Goal: Information Seeking & Learning: Learn about a topic

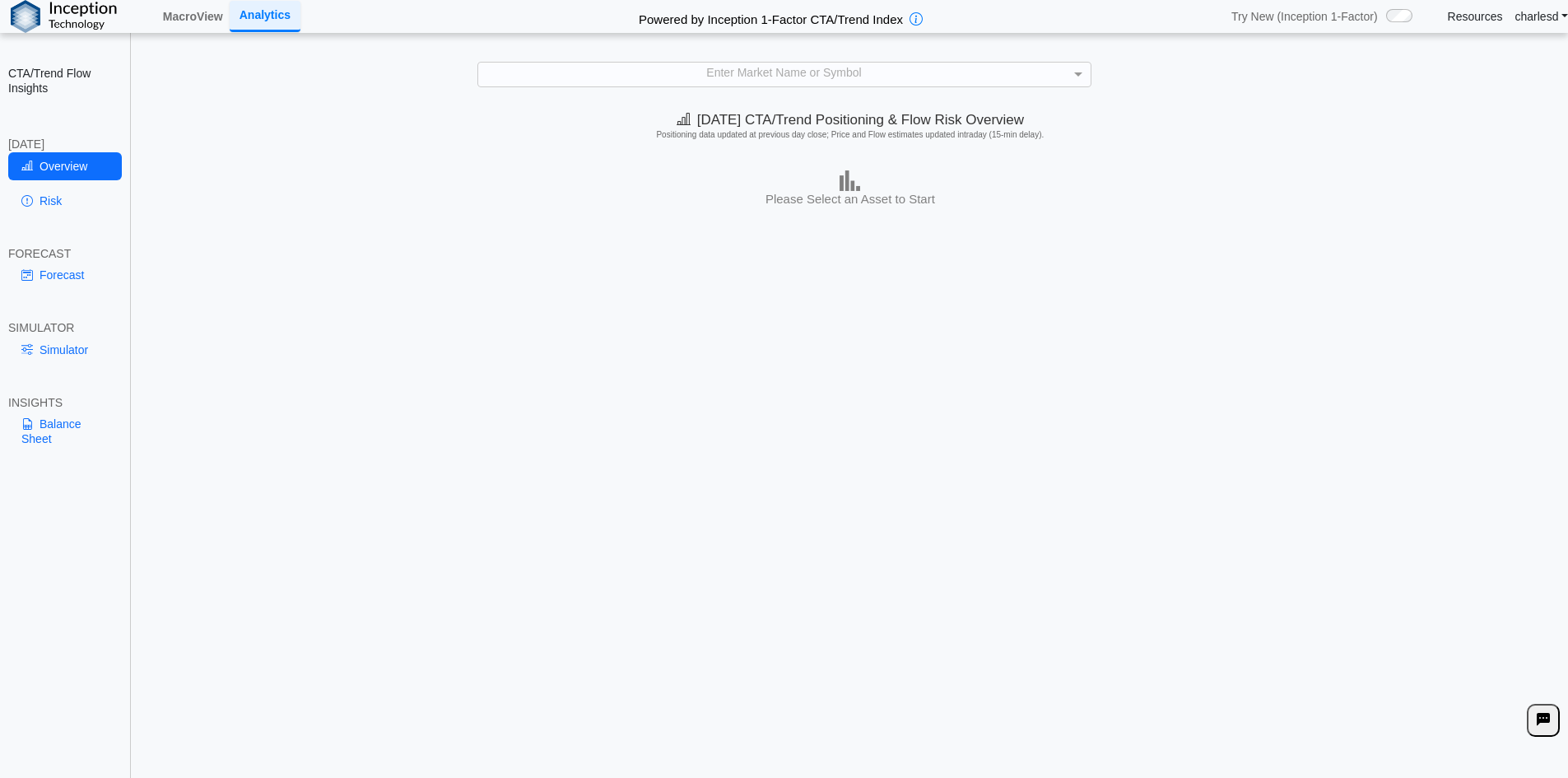
click at [700, 63] on div "Enter Market Name or Symbol" at bounding box center [784, 74] width 612 height 23
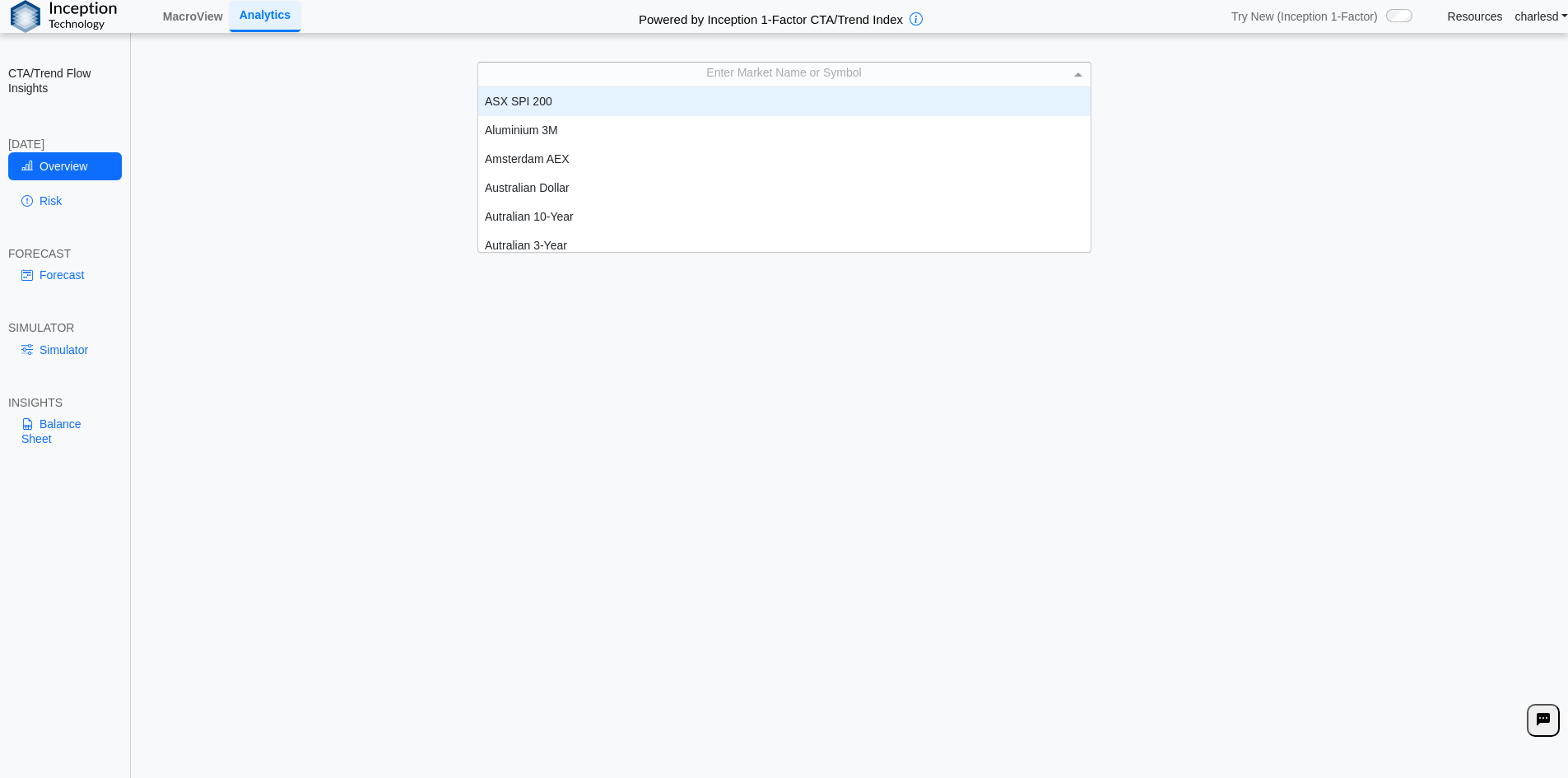
scroll to position [152, 600]
type input "***"
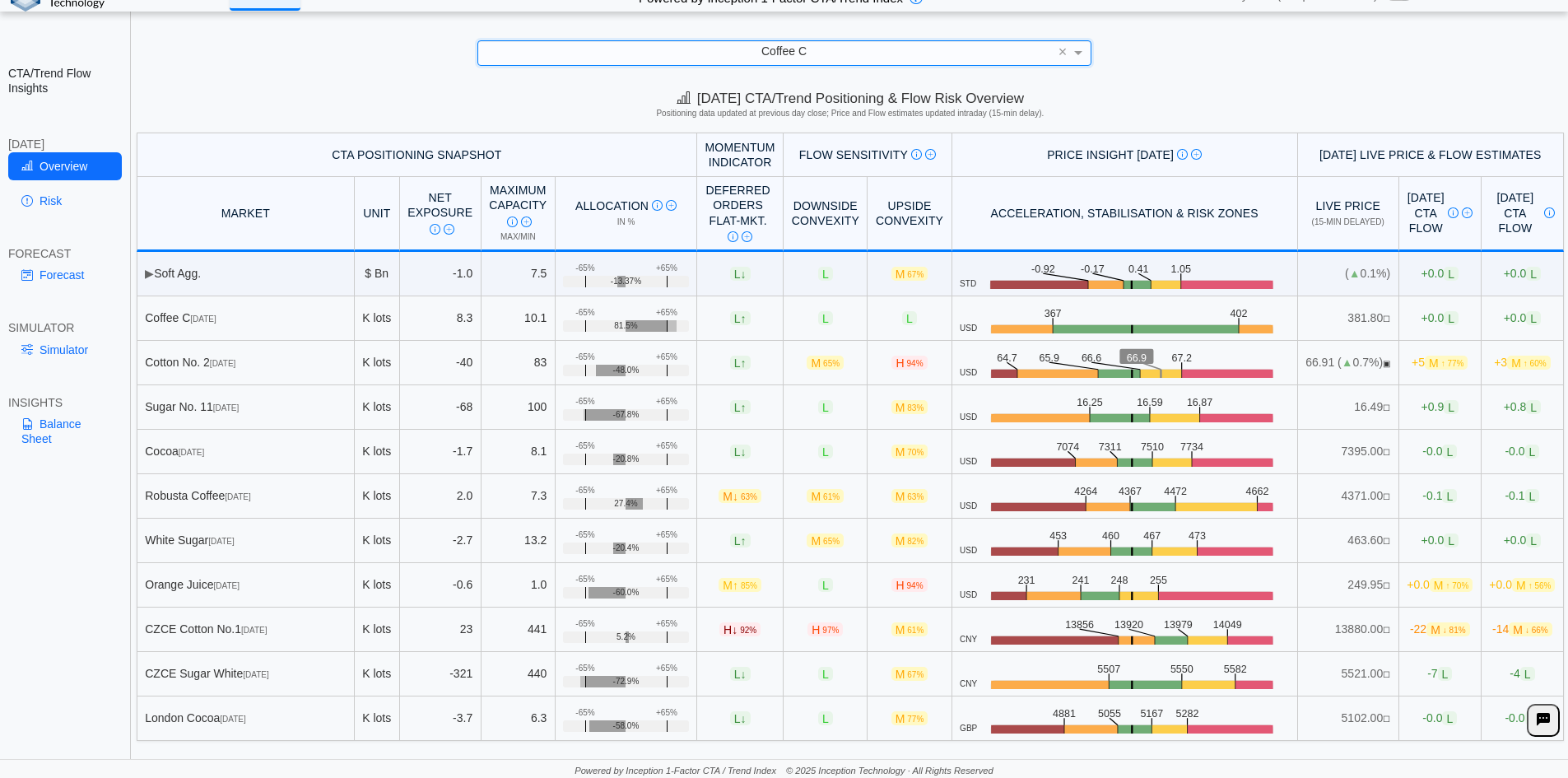
scroll to position [23, 0]
click at [44, 349] on link "Simulator" at bounding box center [64, 349] width 114 height 28
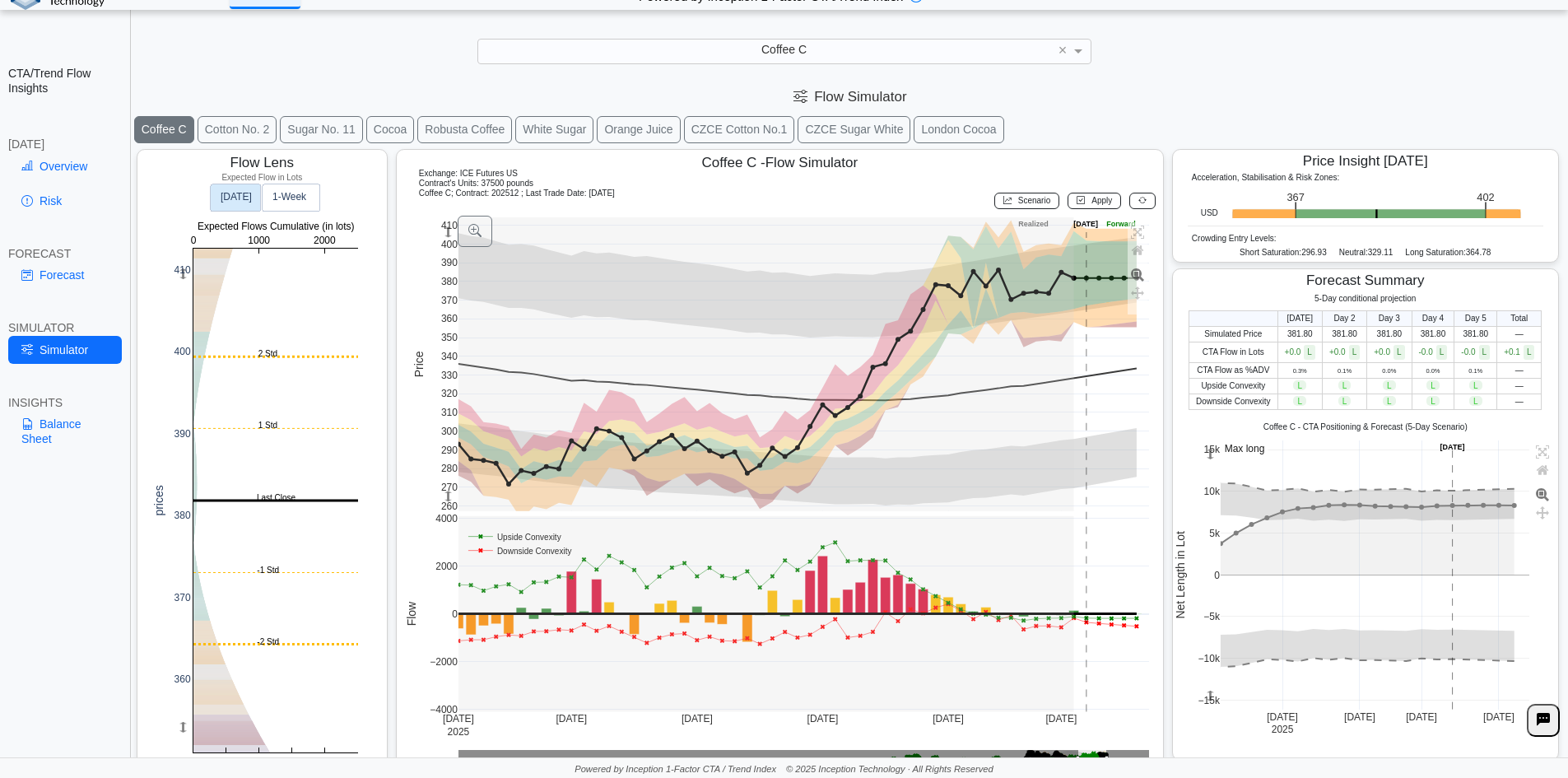
click at [395, 128] on button "Cocoa" at bounding box center [390, 129] width 48 height 27
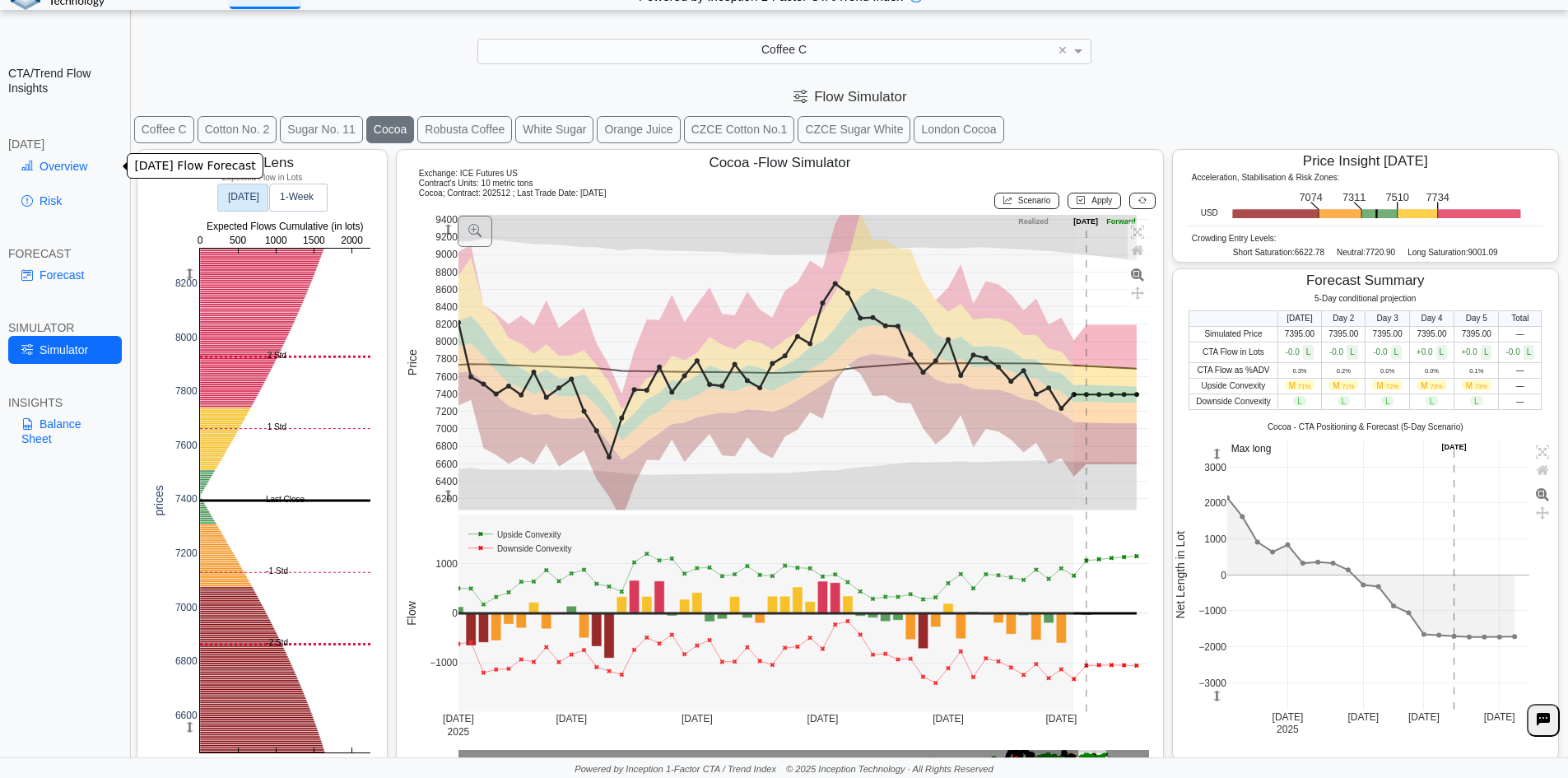
click at [76, 175] on link "Overview" at bounding box center [64, 166] width 114 height 28
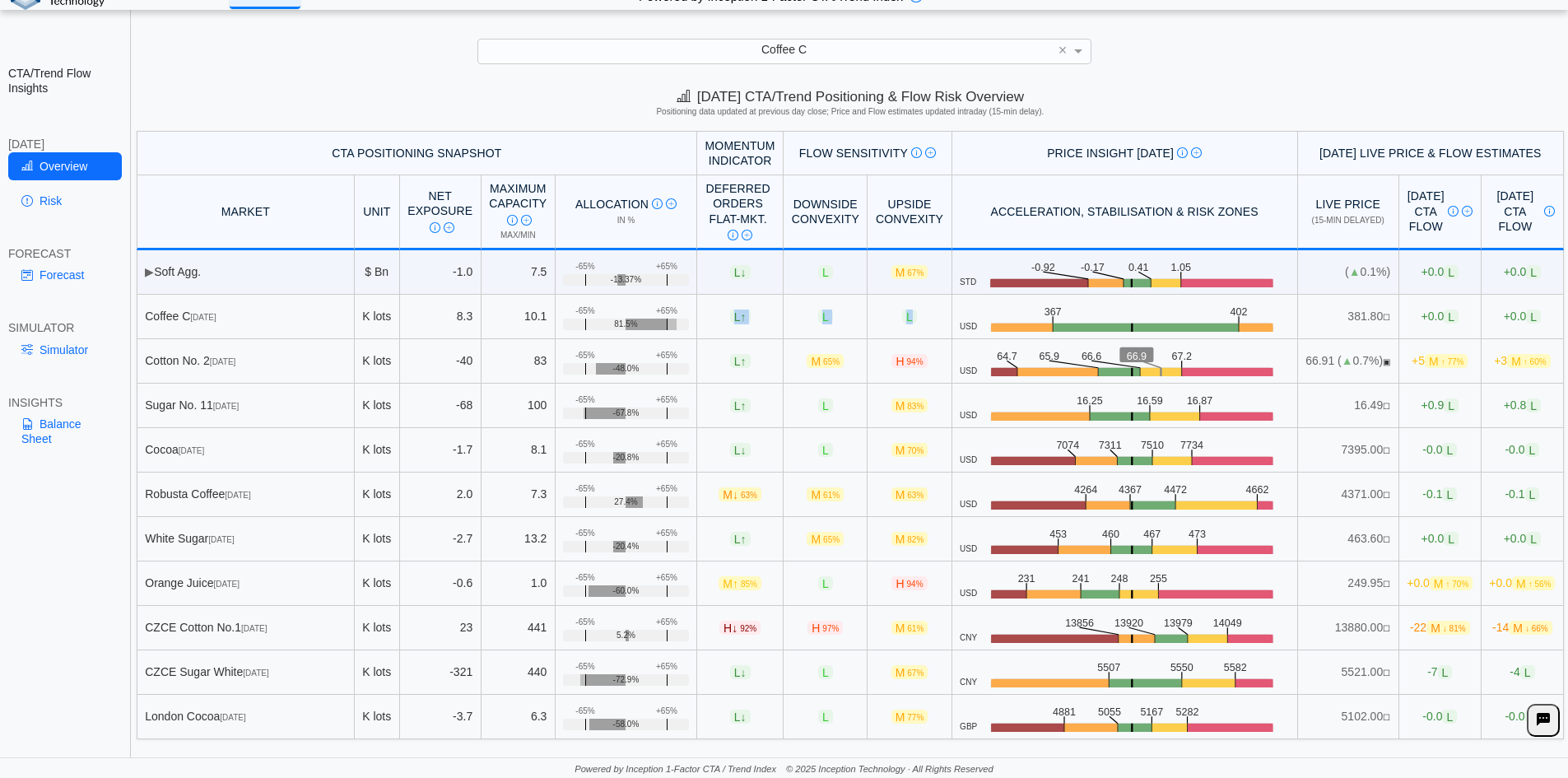
drag, startPoint x: 701, startPoint y: 311, endPoint x: 905, endPoint y: 310, distance: 204.0
click at [905, 310] on tr "Coffee C [DATE] K lots 8.3 10.1 +65% -65% 81.5% L ↑ L L USD .zone-text { font-s…" at bounding box center [850, 316] width 1427 height 44
click at [902, 315] on span "L" at bounding box center [909, 316] width 15 height 14
drag, startPoint x: 600, startPoint y: 313, endPoint x: 689, endPoint y: 311, distance: 89.0
click at [689, 311] on tr "Coffee C [DATE] K lots 8.3 10.1 +65% -65% 81.5% L ↑ L L USD .zone-text { font-s…" at bounding box center [850, 316] width 1427 height 44
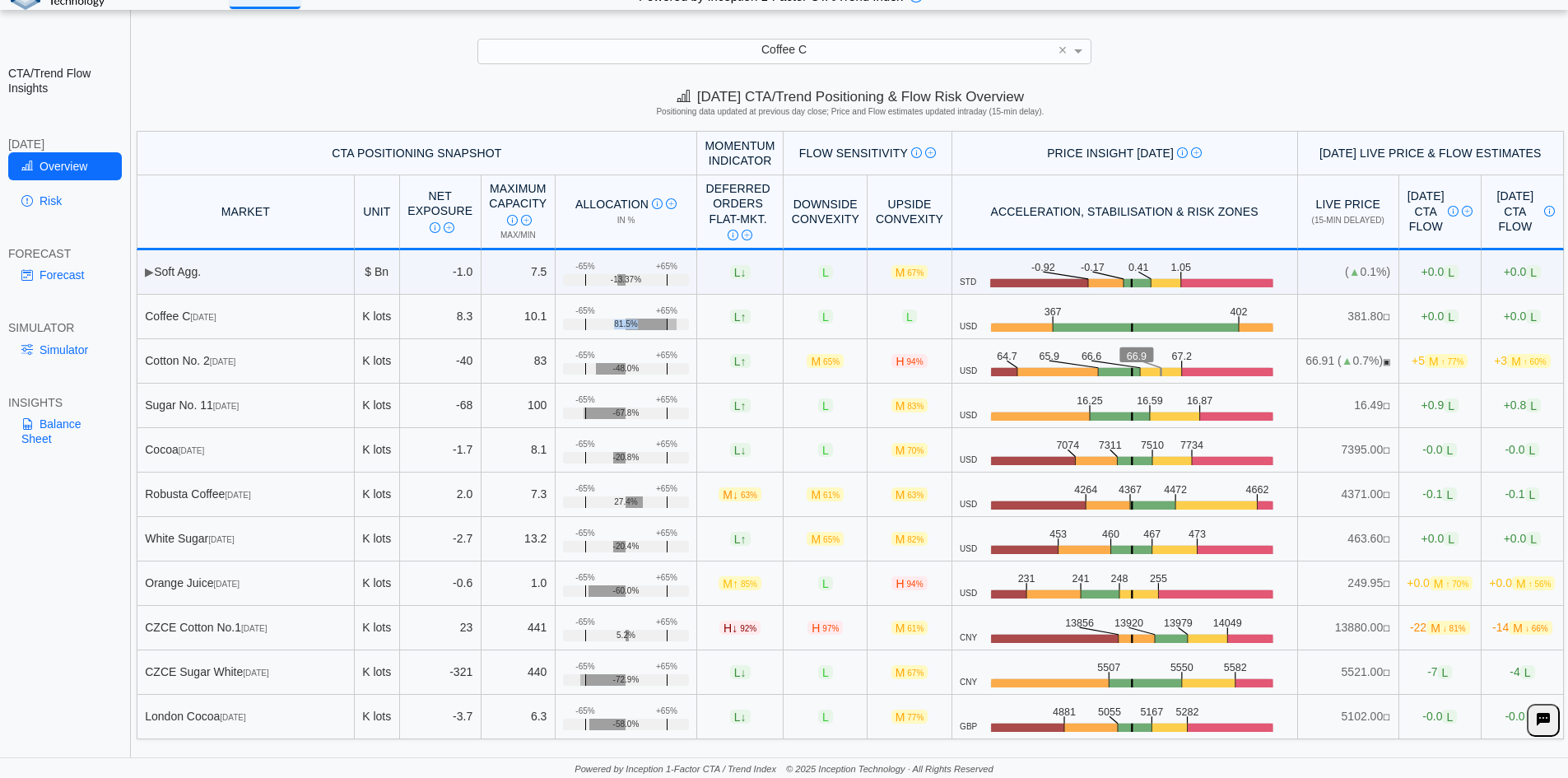
click at [614, 319] on span "81.5%" at bounding box center [625, 323] width 23 height 10
click at [624, 312] on td "+65% -65% 81.5%" at bounding box center [626, 316] width 142 height 44
click at [651, 312] on td "+65% -65% 81.5%" at bounding box center [626, 316] width 142 height 44
click at [656, 313] on div "+65%" at bounding box center [666, 310] width 22 height 10
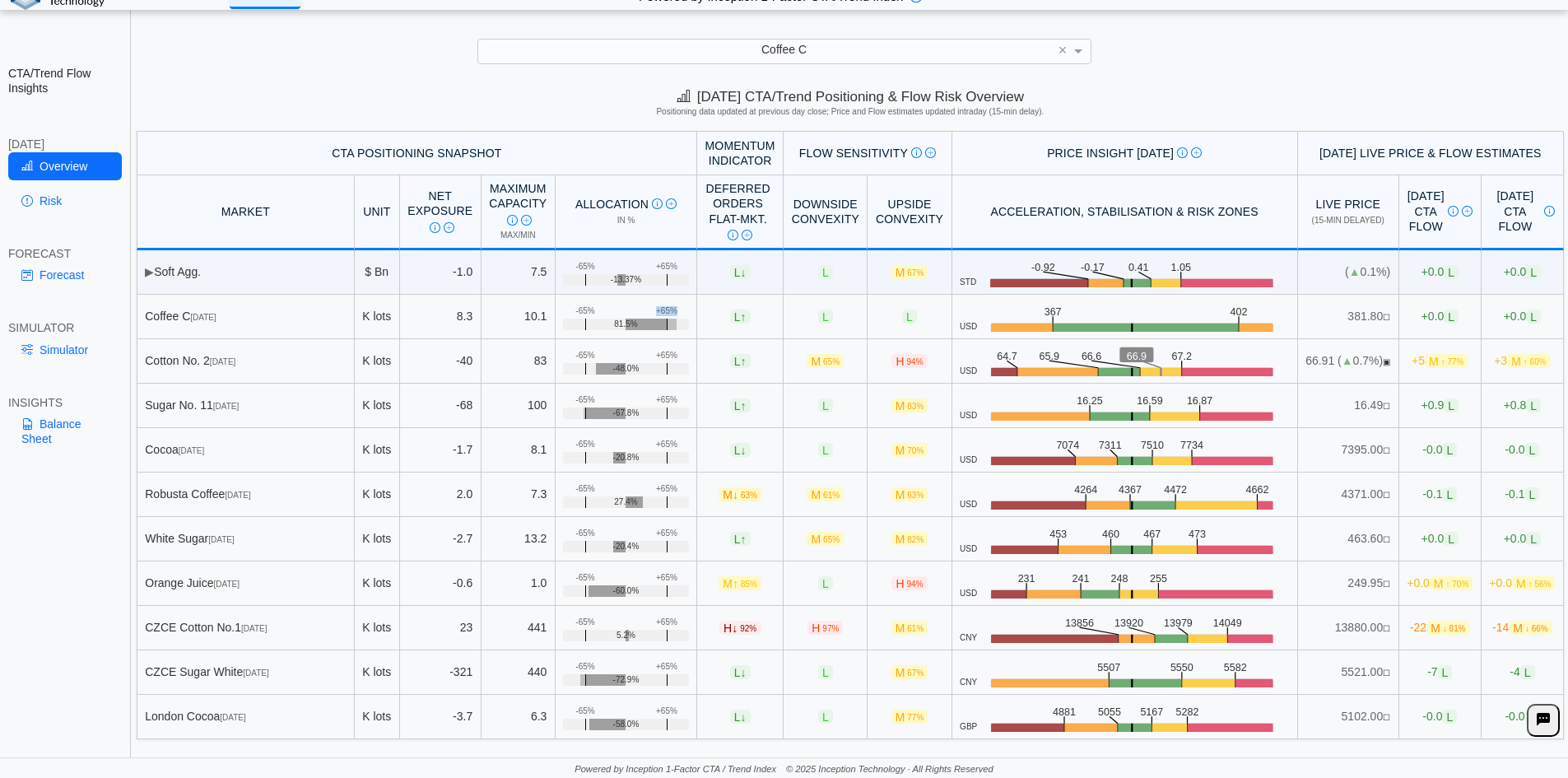
click at [656, 313] on div "+65%" at bounding box center [666, 310] width 22 height 10
click at [84, 433] on link "Balance Sheet" at bounding box center [64, 430] width 114 height 43
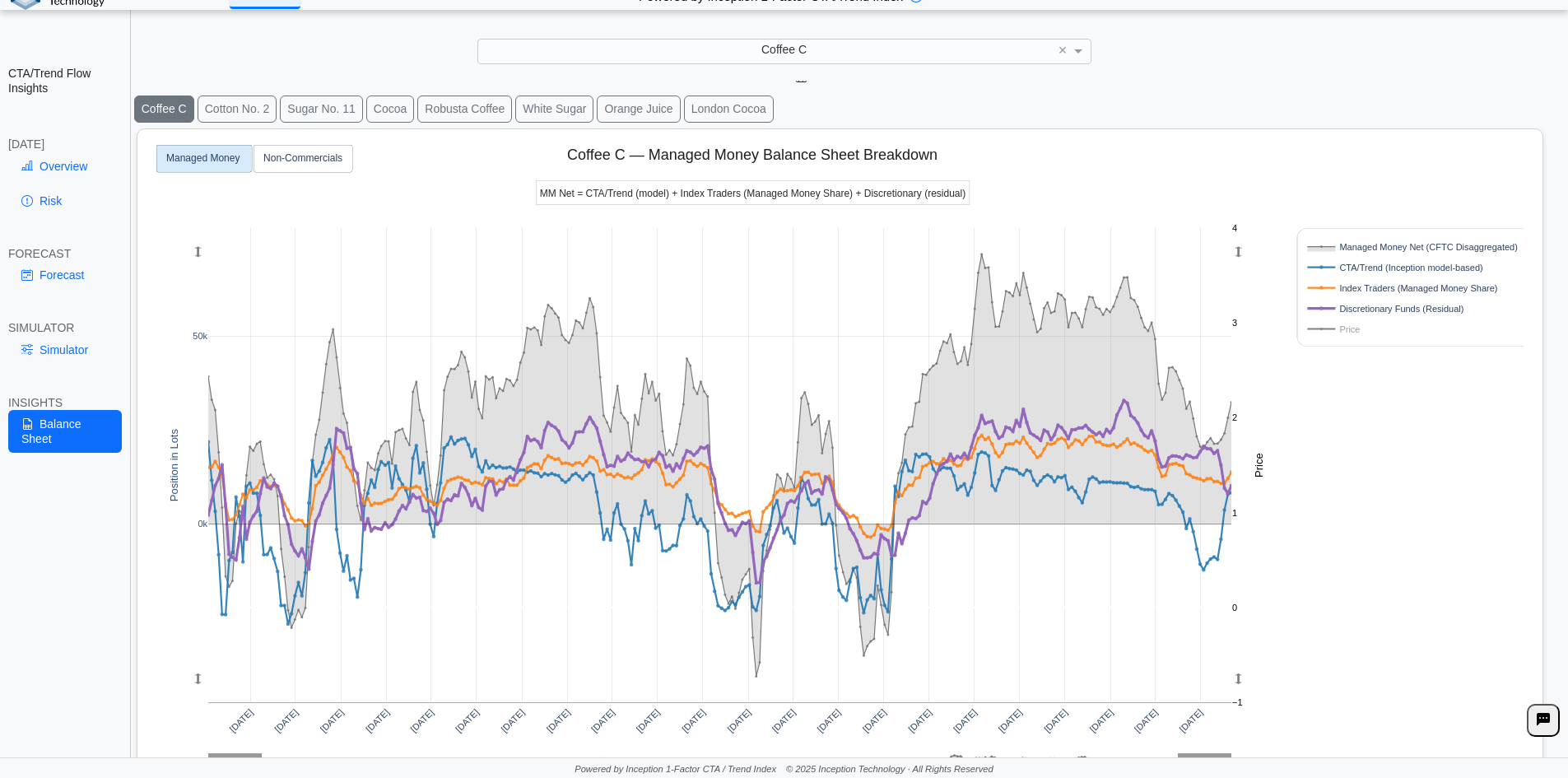
scroll to position [0, 0]
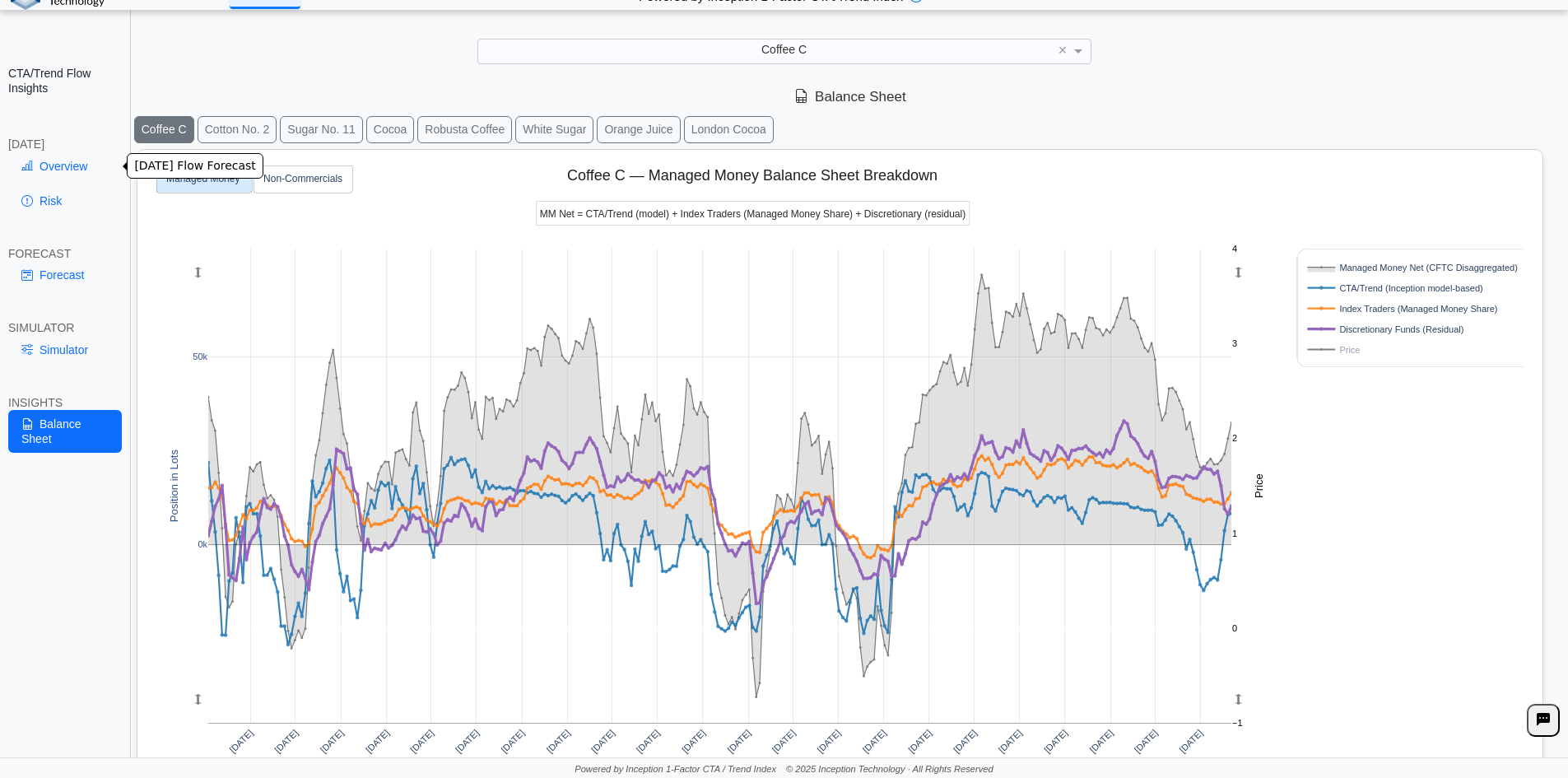
click at [55, 174] on link "Overview" at bounding box center [64, 166] width 114 height 28
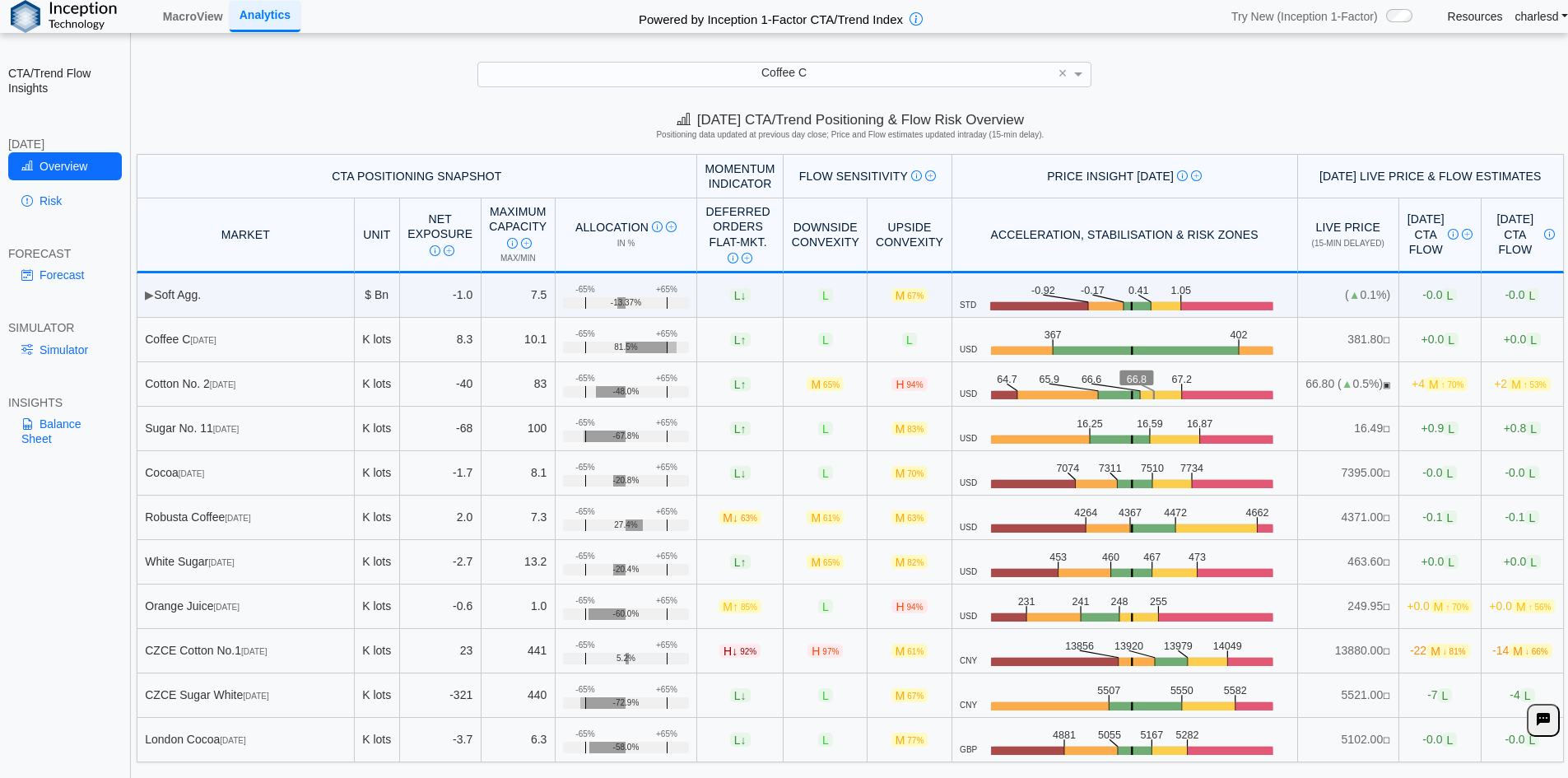
click at [754, 70] on div "Coffee C" at bounding box center [784, 74] width 612 height 23
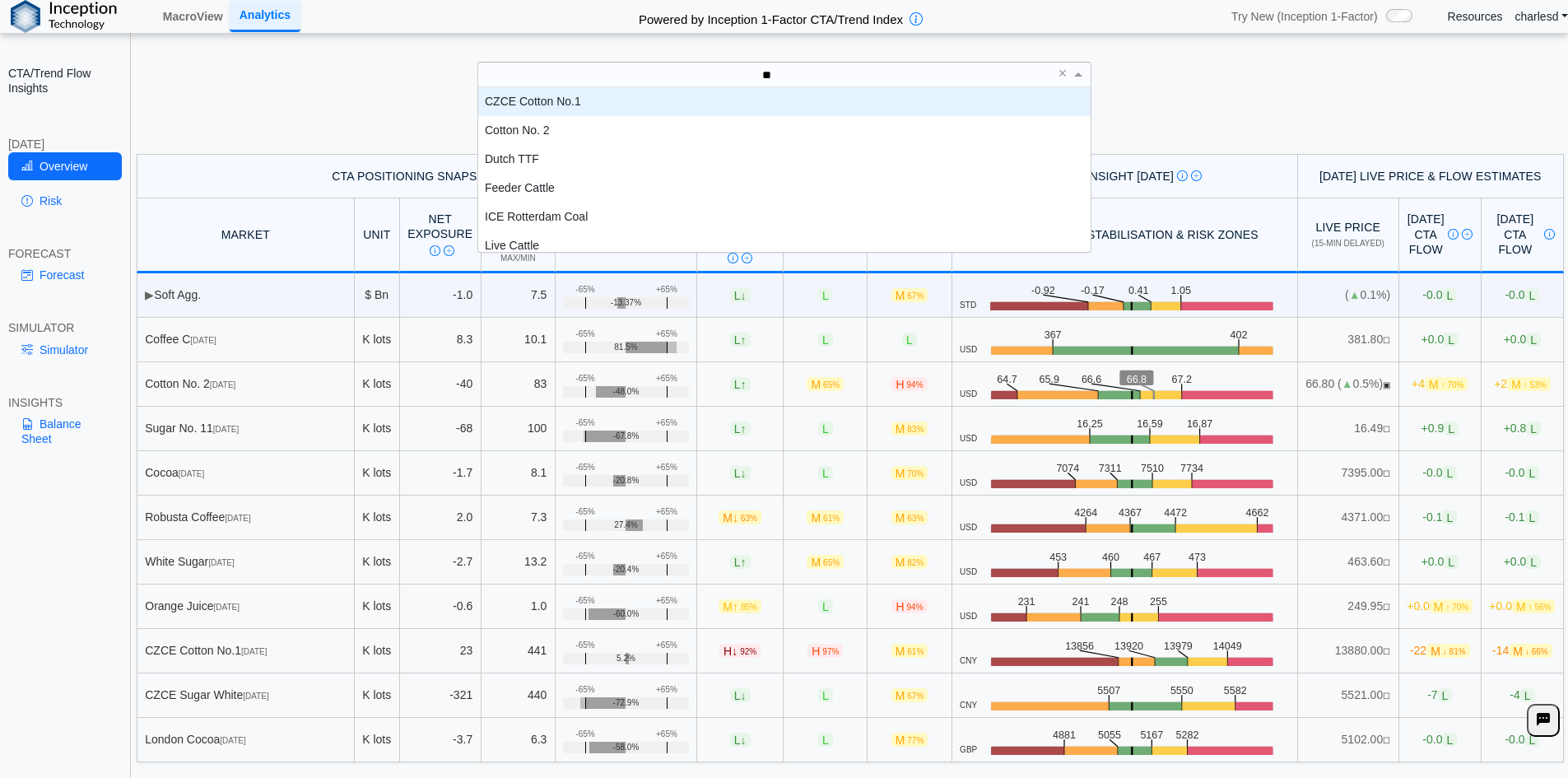
type input "***"
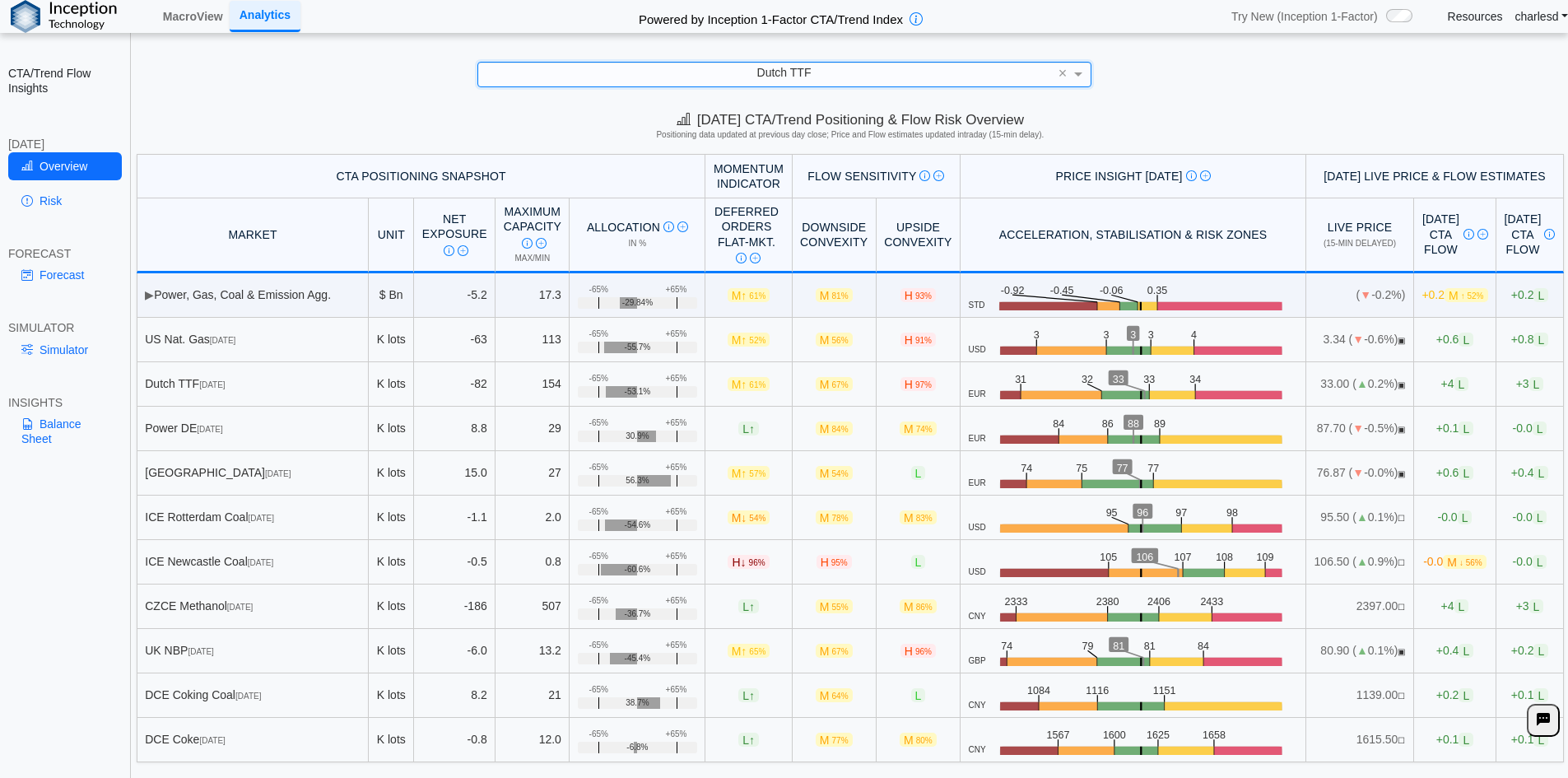
scroll to position [23, 0]
